Goal: Browse casually

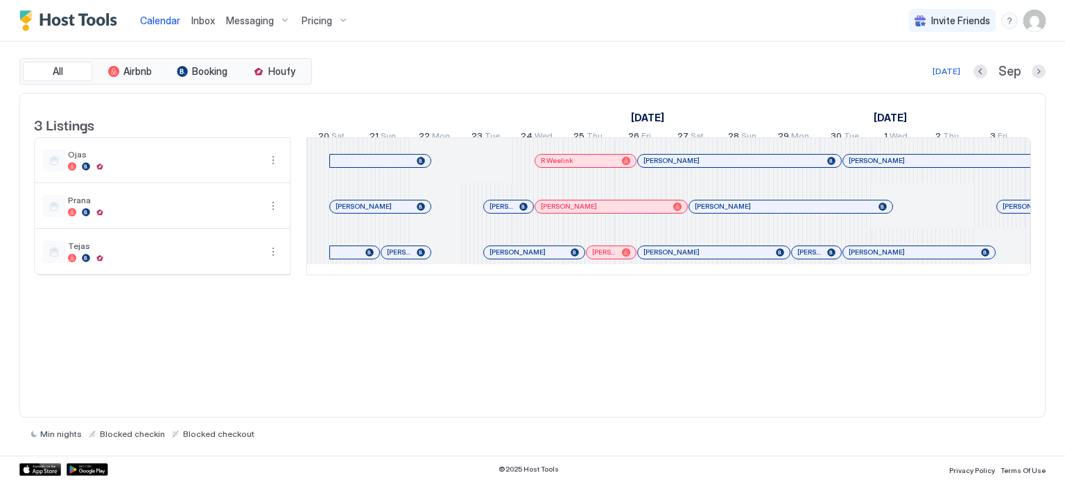
scroll to position [0, 770]
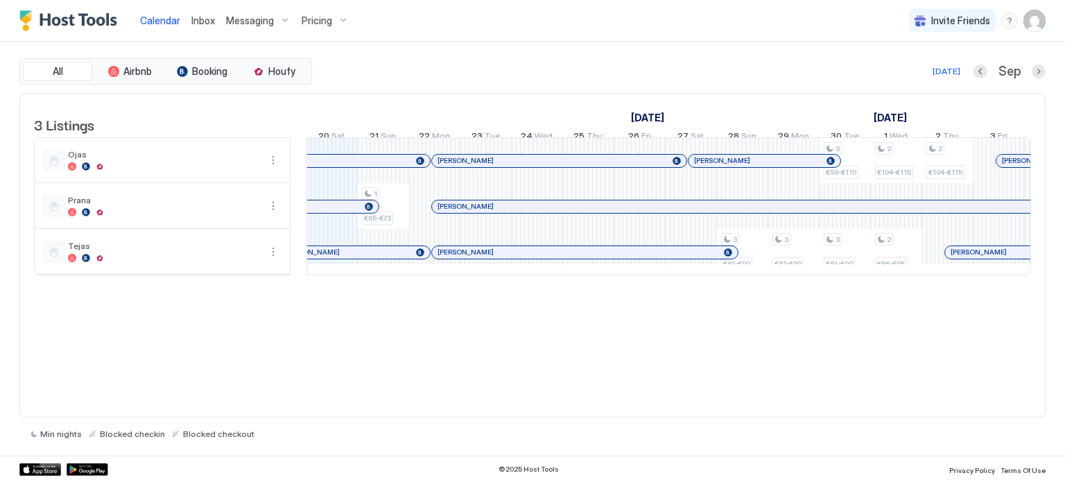
click at [513, 212] on div at bounding box center [513, 206] width 11 height 11
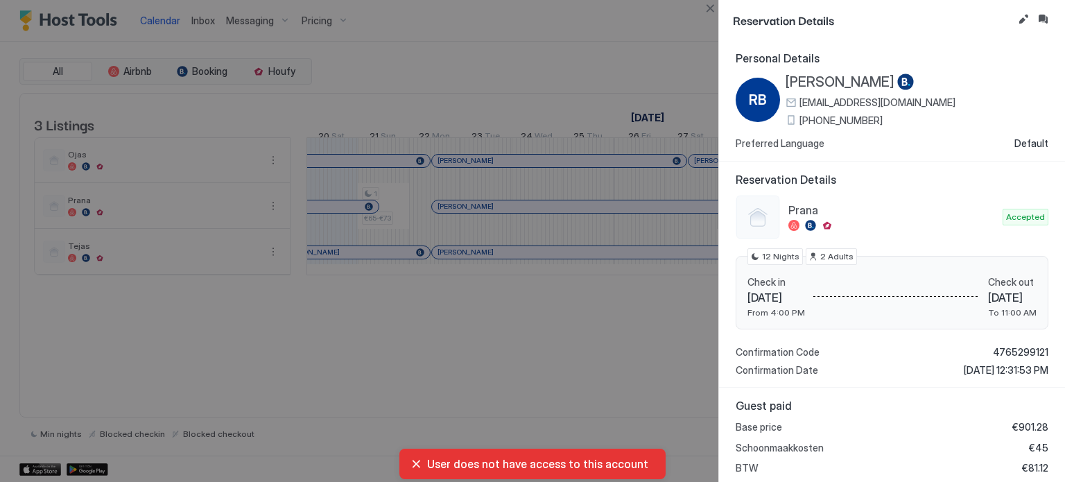
click at [496, 357] on div at bounding box center [532, 241] width 1065 height 482
click at [710, 11] on button "Close" at bounding box center [709, 8] width 17 height 17
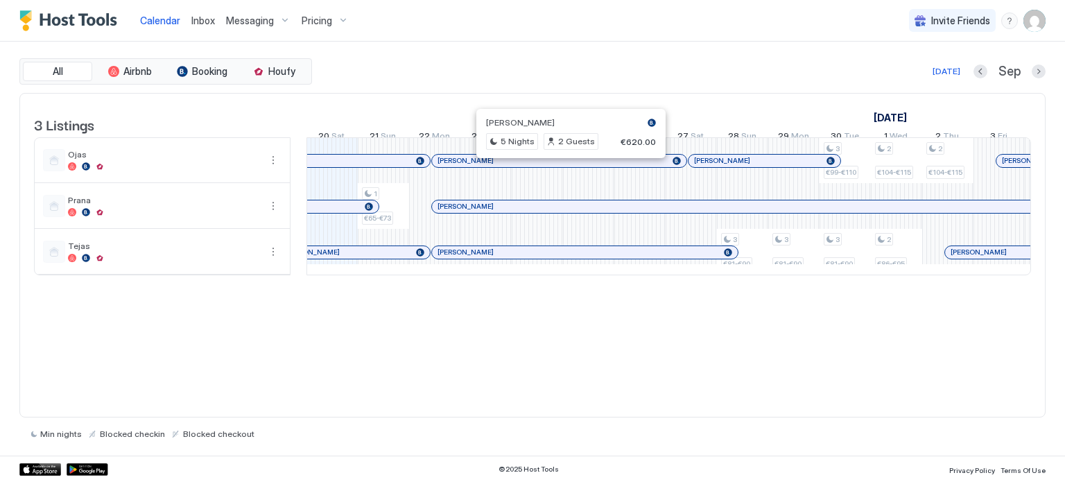
click at [566, 166] on div at bounding box center [566, 160] width 11 height 11
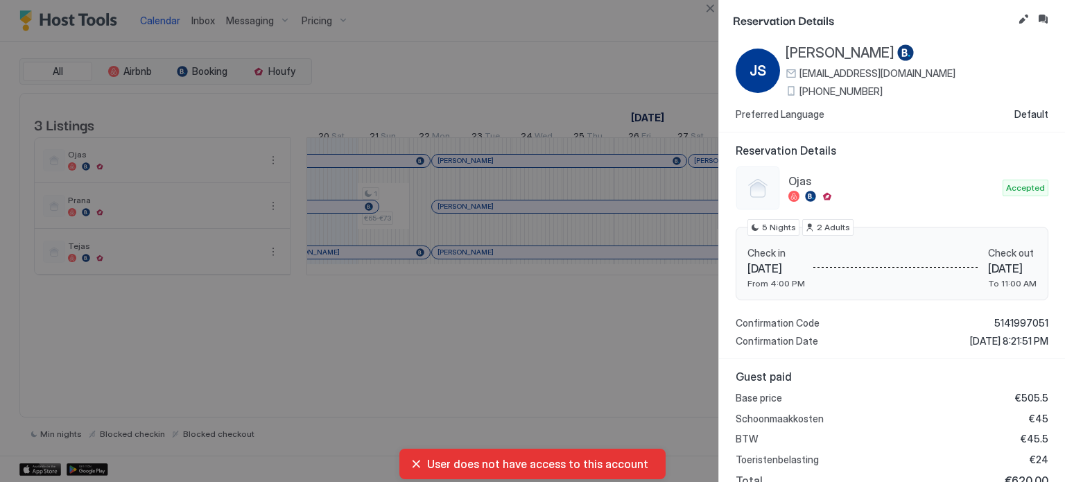
scroll to position [0, 0]
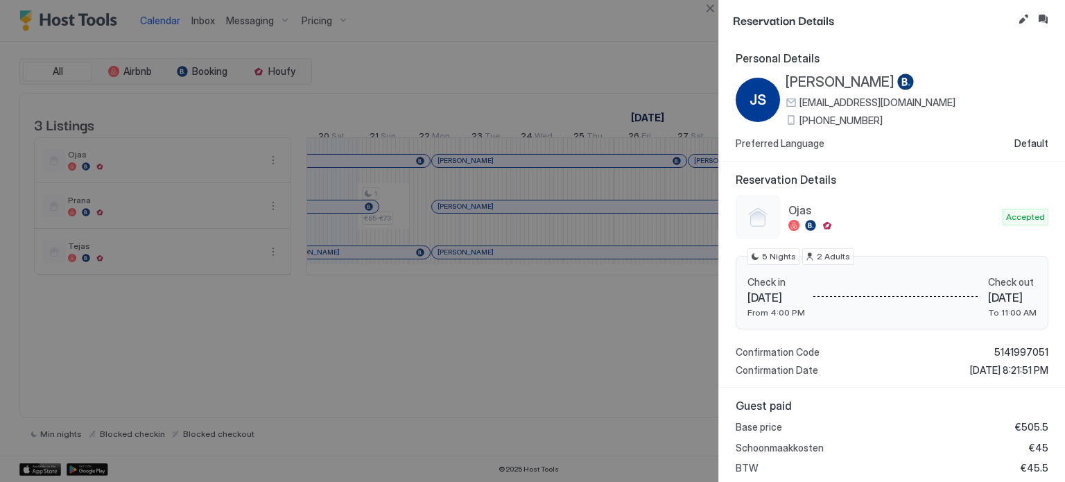
click at [601, 49] on div at bounding box center [532, 241] width 1065 height 482
click at [702, 1] on button "Close" at bounding box center [709, 8] width 17 height 17
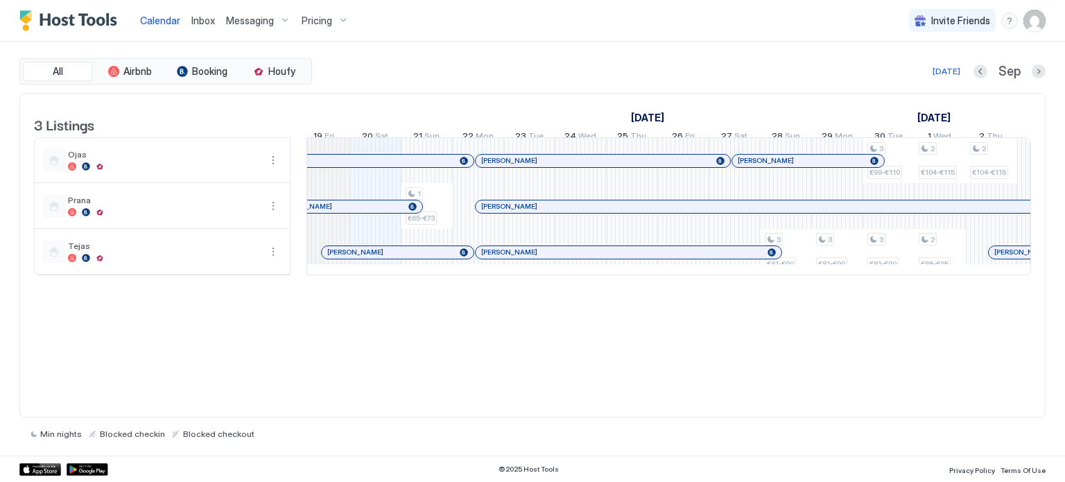
scroll to position [0, 710]
